Goal: Find specific page/section: Find specific page/section

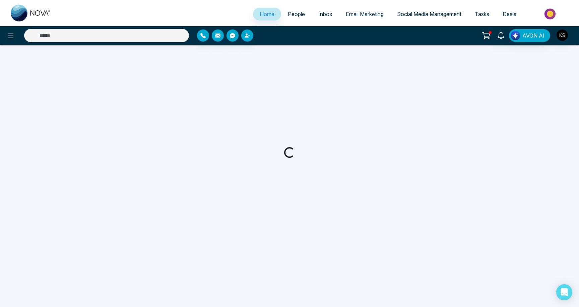
select select "*"
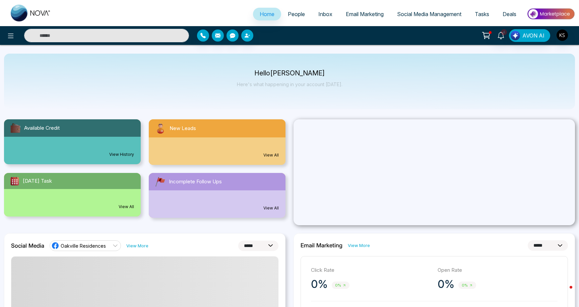
click at [299, 13] on span "People" at bounding box center [296, 14] width 17 height 7
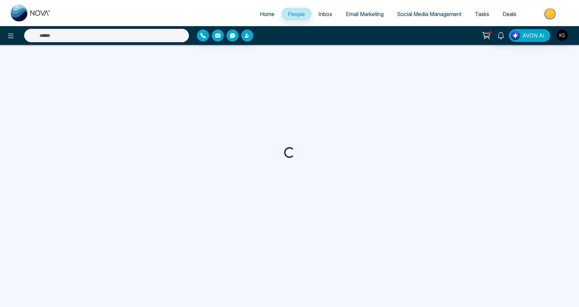
click at [291, 16] on span "People" at bounding box center [296, 14] width 17 height 7
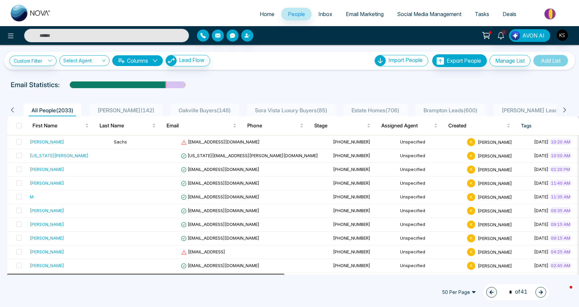
drag, startPoint x: 225, startPoint y: 274, endPoint x: 166, endPoint y: 284, distance: 59.7
click at [260, 10] on link "Home" at bounding box center [267, 14] width 28 height 13
select select "*"
